Goal: Information Seeking & Learning: Learn about a topic

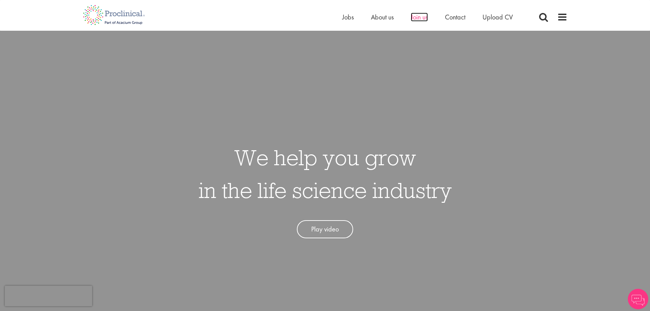
click at [415, 18] on span "Join us" at bounding box center [419, 17] width 17 height 9
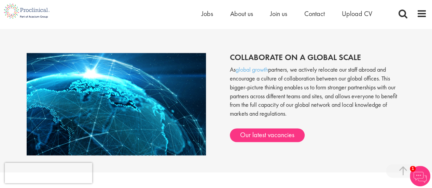
scroll to position [526, 0]
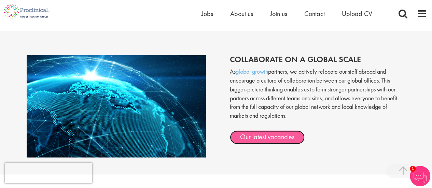
click at [263, 139] on link "Our latest vacancies" at bounding box center [267, 137] width 75 height 14
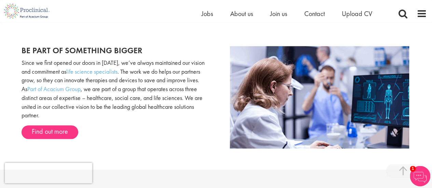
scroll to position [389, 0]
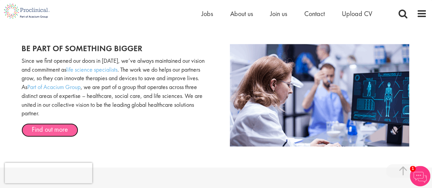
click at [51, 128] on link "Find out more" at bounding box center [50, 130] width 57 height 14
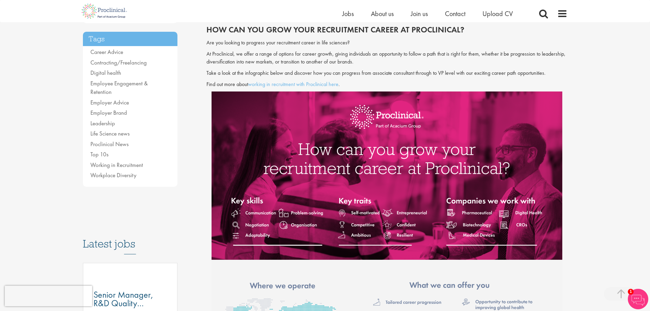
scroll to position [137, 0]
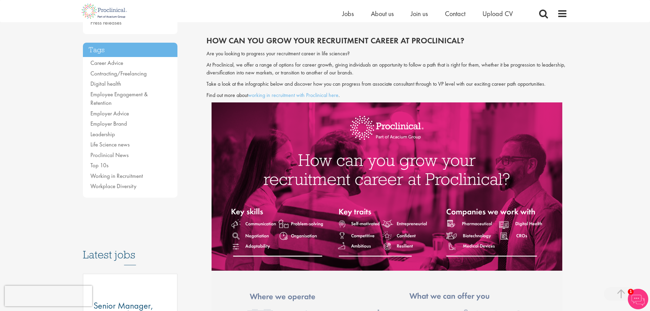
drag, startPoint x: 360, startPoint y: 97, endPoint x: 199, endPoint y: 55, distance: 166.4
click at [214, 55] on span "Are you looking to progress your recruitment career in life sciences?" at bounding box center [277, 53] width 143 height 7
click at [384, 63] on span "At Proclinical, we offer a range of options for career growth, giving individua…" at bounding box center [385, 68] width 359 height 15
drag, startPoint x: 352, startPoint y: 96, endPoint x: 206, endPoint y: 55, distance: 151.4
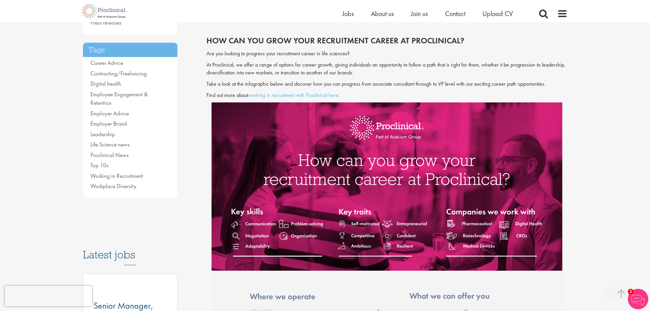
click at [206, 55] on div "Are you looking to progress your recruitment career in life sciences? At Procli…" at bounding box center [386, 74] width 361 height 49
copy div "Are you looking to progress your recruitment career in life sciences? At Procli…"
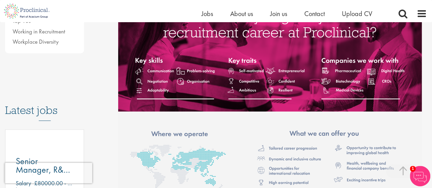
scroll to position [266, 0]
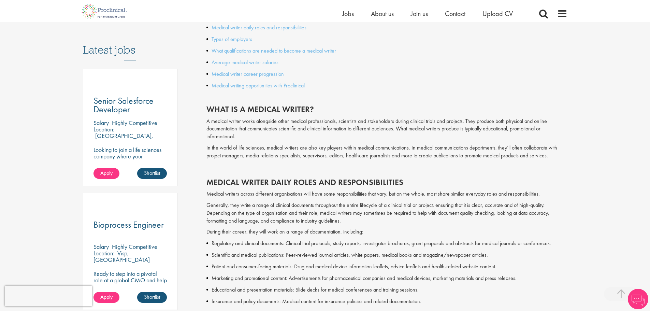
scroll to position [341, 0]
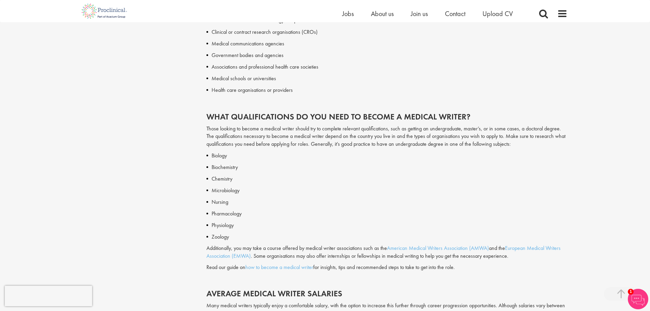
scroll to position [683, 0]
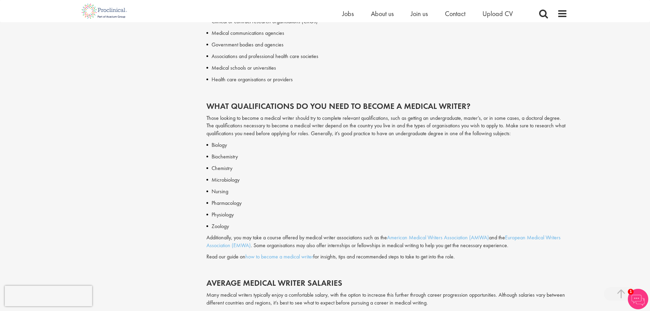
click at [278, 107] on h2 "What qualifications do you need to become a medical writer?" at bounding box center [386, 106] width 361 height 9
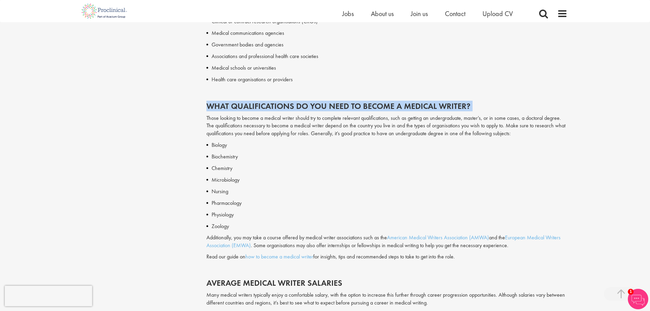
click at [278, 107] on h2 "What qualifications do you need to become a medical writer?" at bounding box center [386, 106] width 361 height 9
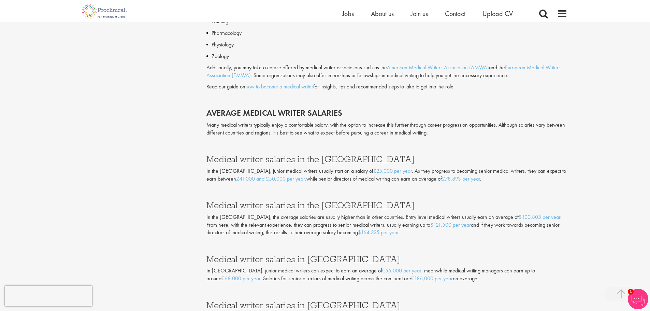
scroll to position [853, 0]
click at [264, 112] on h2 "Average medical writer salaries" at bounding box center [386, 112] width 361 height 9
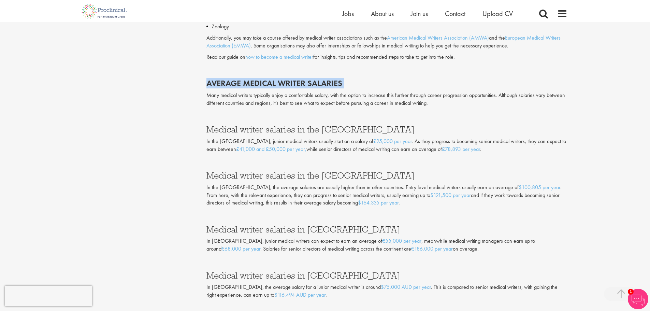
scroll to position [922, 0]
